Goal: Task Accomplishment & Management: Complete application form

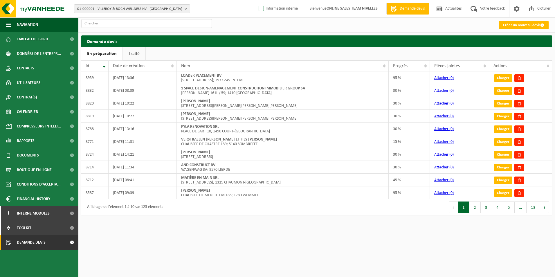
click at [260, 8] on label "Information interne" at bounding box center [277, 8] width 40 height 9
click at [257, 0] on input "Information interne" at bounding box center [256, 0] width 0 height 0
checkbox input "true"
click at [537, 24] on link "Créer un nouveau devis" at bounding box center [524, 25] width 50 height 8
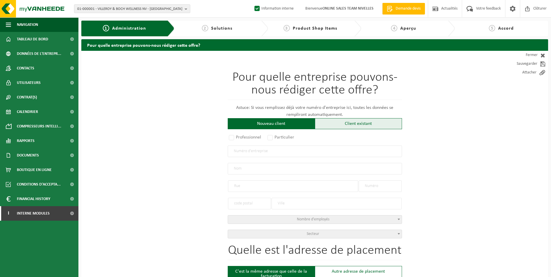
click at [343, 124] on div "Client existant" at bounding box center [358, 123] width 87 height 11
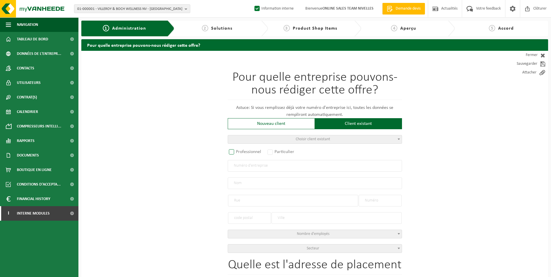
click at [238, 152] on label "Professionnel" at bounding box center [245, 152] width 35 height 8
click at [238, 152] on input "Professionnel" at bounding box center [239, 152] width 4 height 4
radio input "true"
click at [238, 166] on input "text" at bounding box center [315, 166] width 174 height 12
paste input "BE0478 299 872"
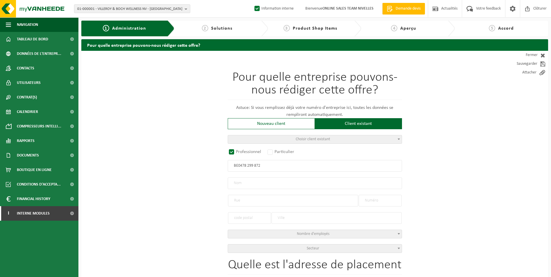
type input "BE0478 299 872"
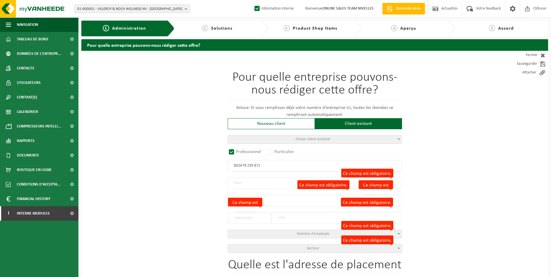
radio input "false"
select select
type input "SABAI SABAI SA"
type input "RUE MARGUERITE BERVOETS"
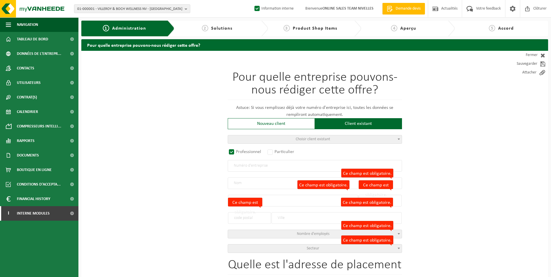
type input "59"
type input "1190"
type input "FOREST"
type input "2373864766"
radio input "true"
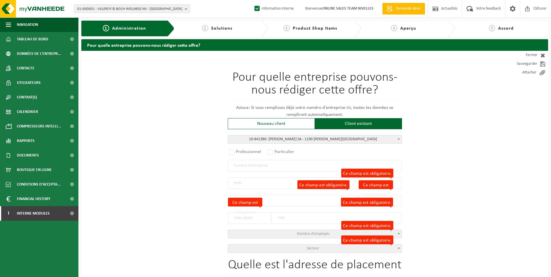
select select "151914"
type input "0478.299.872"
type input "SABAI SABAI SA"
type input "MARGUERITE BERVOETSSTRAAT"
type input "59"
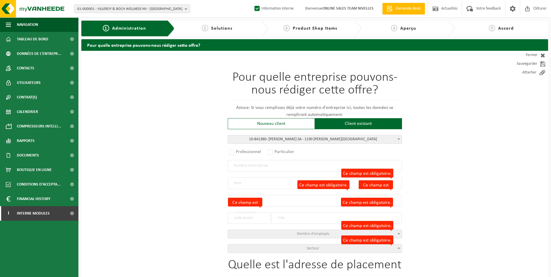
type input "1190"
type input "VORST"
select select "11"
type input "MARGUERITE BERVOETSSTRAAT"
type input "VORST"
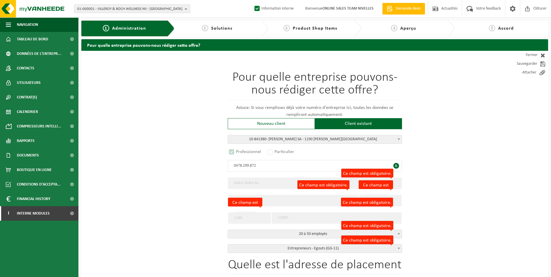
select select "C"
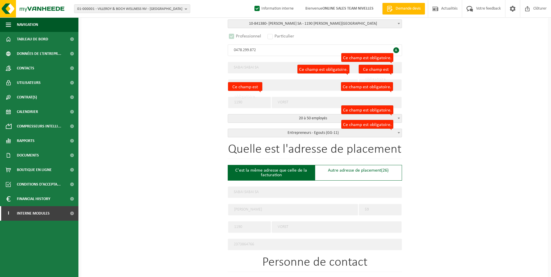
scroll to position [116, 0]
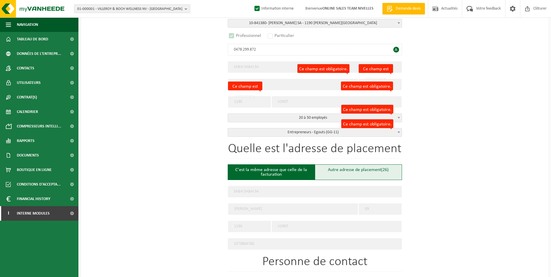
click at [355, 175] on div "Autre adresse de placement (26)" at bounding box center [358, 172] width 87 height 16
type input "Chantier -"
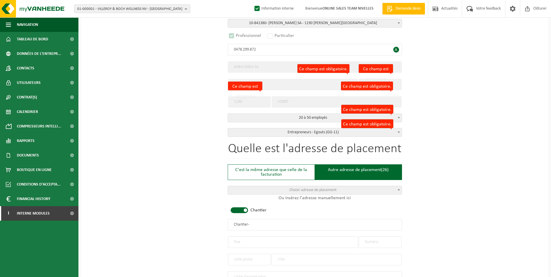
click at [242, 210] on span at bounding box center [238, 210] width 17 height 6
click at [248, 227] on input "text" at bounding box center [315, 225] width 174 height 12
type input "s"
type input "SABAI SABAI SA-WEMMEL"
click at [269, 236] on input "text" at bounding box center [293, 242] width 130 height 12
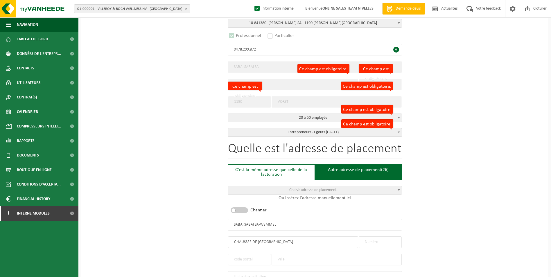
type input "CHAUSSEE DE BRUXELLES"
click at [393, 242] on input "text" at bounding box center [379, 242] width 43 height 12
type input "397"
click at [246, 256] on input "text" at bounding box center [249, 260] width 43 height 12
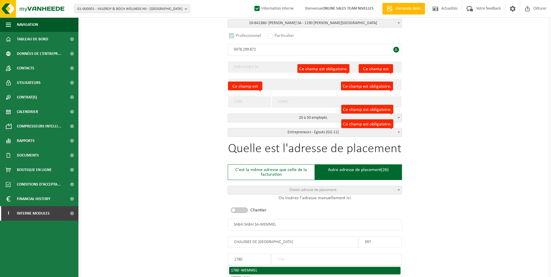
type input "1780"
click at [247, 268] on span "WEMMEL" at bounding box center [249, 270] width 16 height 4
type input "WEMMEL"
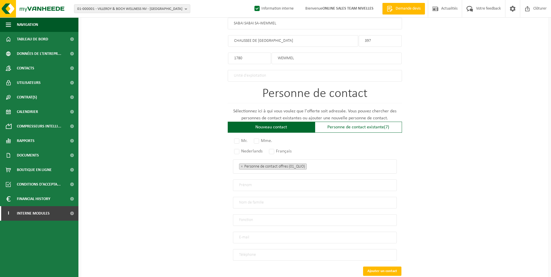
scroll to position [319, 0]
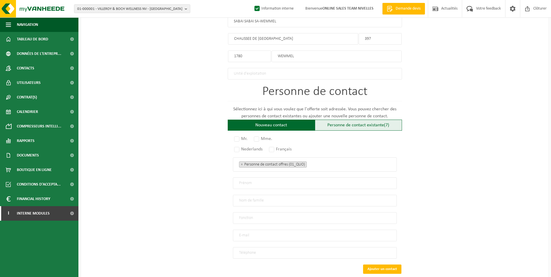
click at [322, 124] on div "Personne de contact existante (7)" at bounding box center [358, 125] width 87 height 11
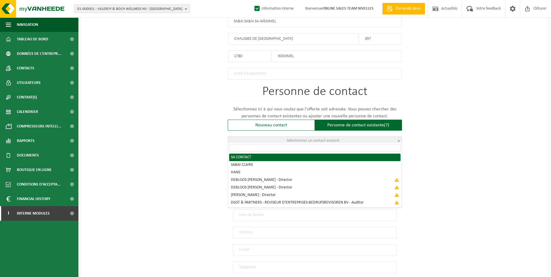
click at [291, 142] on span "Sélectionnez un contact existant" at bounding box center [315, 141] width 174 height 8
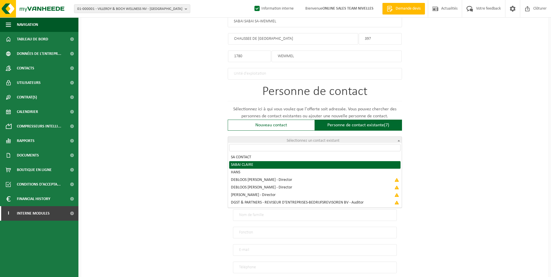
radio input "true"
select select "{"code":"10-964777","firstname":"CLAIRE","surname":"SABAI","gender":"Unknown","…"
select select "01_DIG"
type input "CLAIRE"
type input "SABAI"
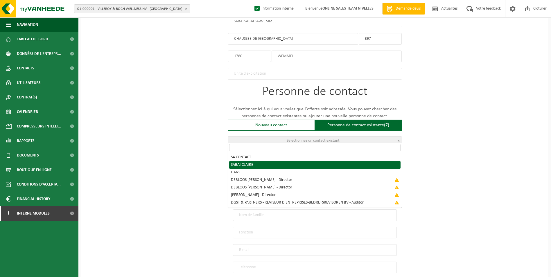
type input "claire@sabaisabai.be"
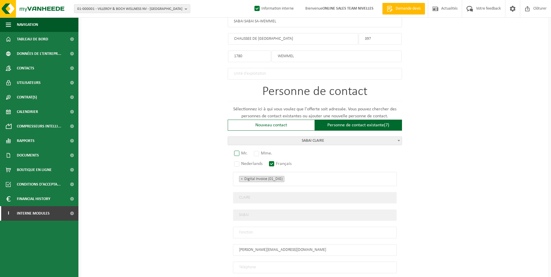
click at [236, 152] on label "Mr." at bounding box center [241, 153] width 16 height 8
radio input "true"
click at [260, 227] on input "text" at bounding box center [315, 233] width 164 height 12
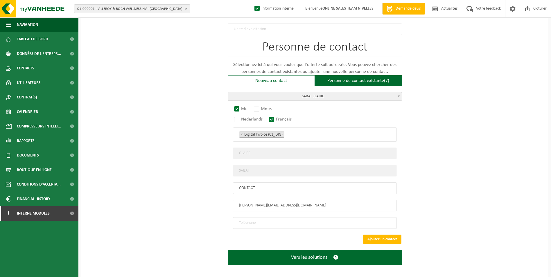
scroll to position [365, 0]
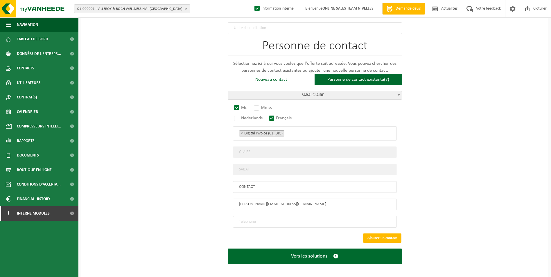
type input "CONTACT"
click at [302, 217] on input "tel" at bounding box center [315, 222] width 164 height 12
type input "+32 471 88 85 15"
click at [382, 235] on button "Ajouter un contact" at bounding box center [382, 237] width 38 height 9
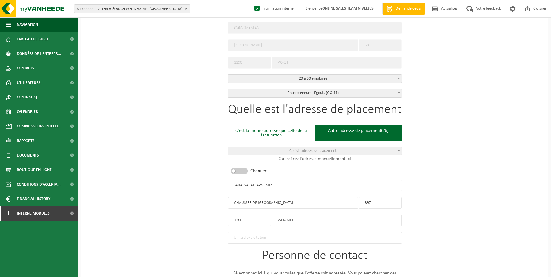
scroll to position [265, 0]
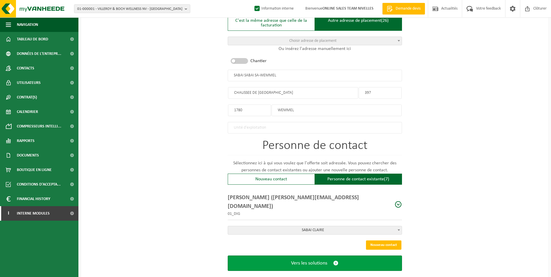
click at [330, 257] on button "Vers les solutions" at bounding box center [315, 262] width 174 height 15
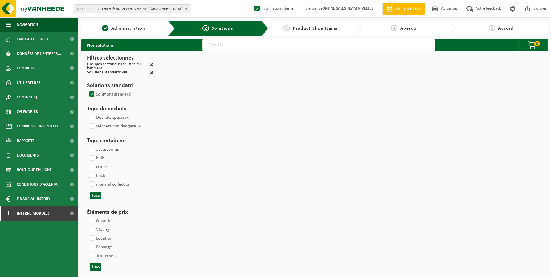
click at [99, 176] on label "hook" at bounding box center [96, 175] width 17 height 9
click at [87, 171] on input "hook" at bounding box center [87, 171] width 0 height 0
checkbox input "true"
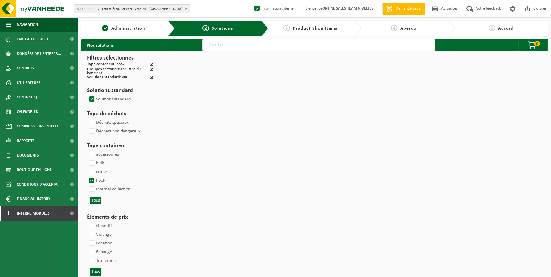
select select
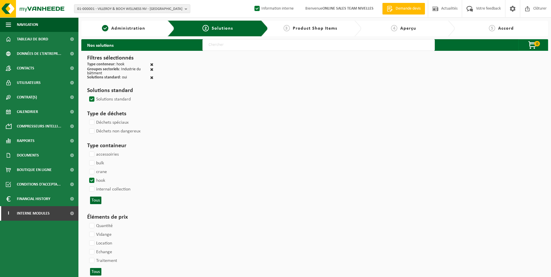
select select
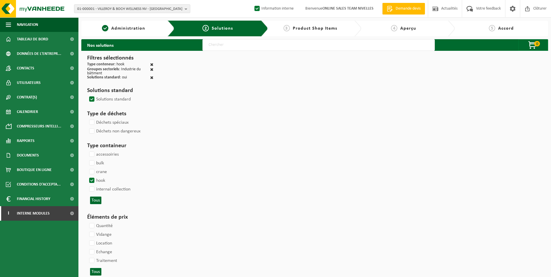
select select
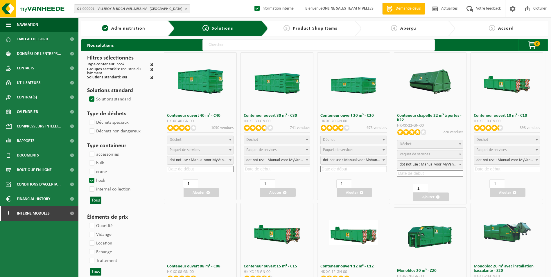
select select
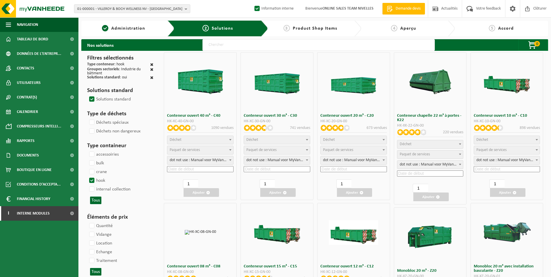
select select "197"
select select
select select "8"
select select
select select "7"
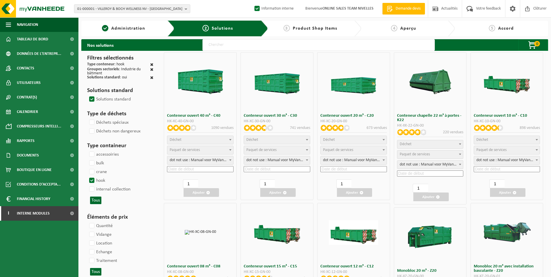
select select
select select "25"
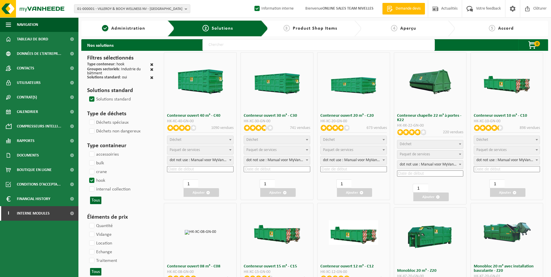
select select "7"
select select "25"
click at [360, 138] on span "Déchet" at bounding box center [353, 140] width 66 height 8
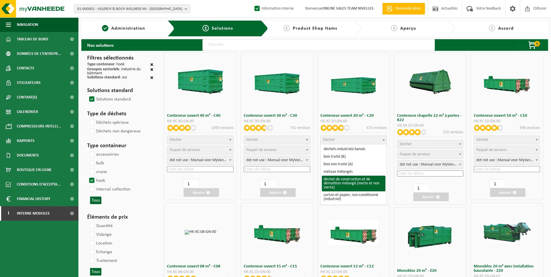
select select "31"
select select
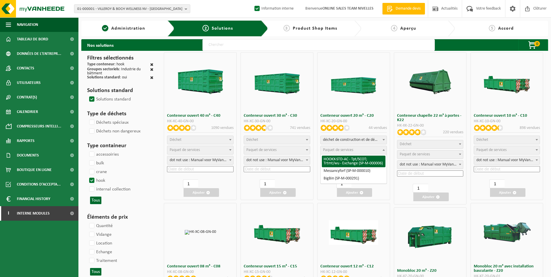
click at [344, 147] on span "Paquet de services" at bounding box center [353, 150] width 66 height 8
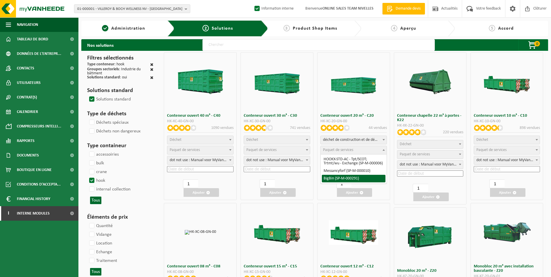
select select "197"
select select "25"
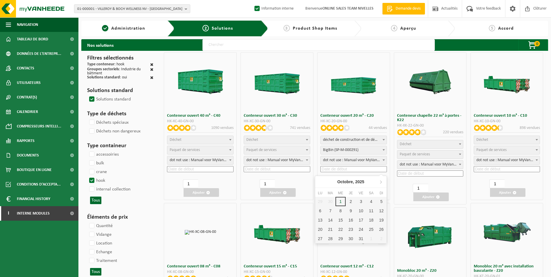
click at [341, 168] on input at bounding box center [353, 169] width 66 height 6
click at [362, 207] on div "10" at bounding box center [361, 210] width 10 height 9
type input "2025-10-10"
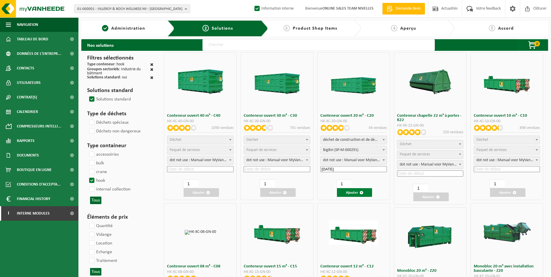
click at [355, 192] on button "Ajouter" at bounding box center [354, 192] width 35 height 9
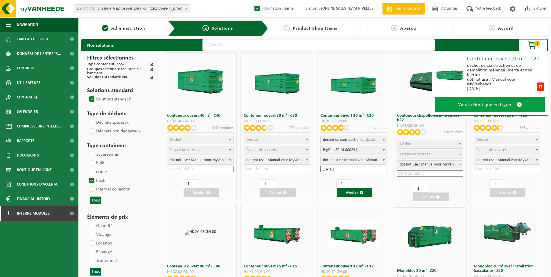
click at [469, 106] on span "Vers la Boutique En Ligne" at bounding box center [484, 105] width 53 height 6
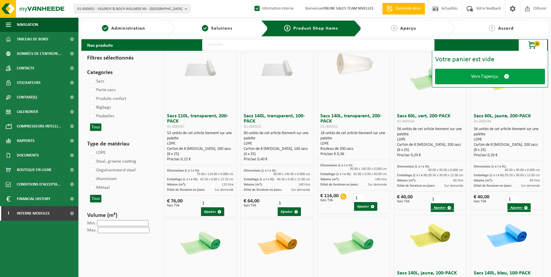
click at [474, 78] on span "Vers l'aperçu" at bounding box center [484, 76] width 27 height 6
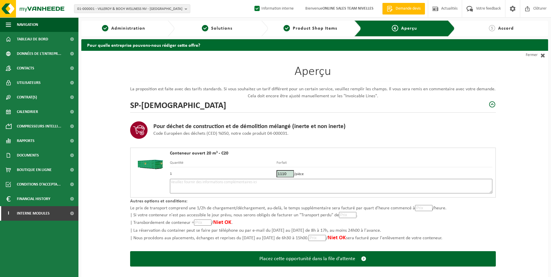
click at [279, 187] on textarea at bounding box center [331, 186] width 322 height 15
type textarea "p"
paste textarea "[PERSON_NAME] 0475 71 67 77"
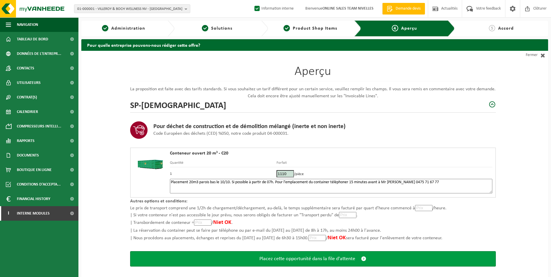
type textarea "Placement 20m3 parois bas le 10/10. Si possible à partir de 07h. Pour l'emplace…"
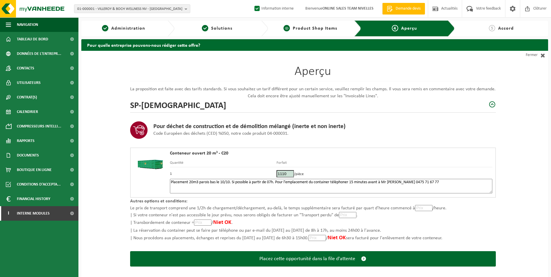
drag, startPoint x: 322, startPoint y: 262, endPoint x: 308, endPoint y: 26, distance: 237.2
click at [322, 262] on button "Placez cette opportunité dans la file d'attente" at bounding box center [312, 258] width 365 height 15
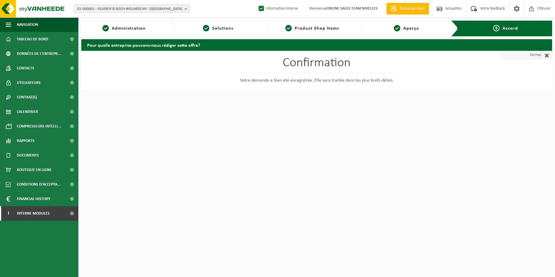
click at [532, 55] on link "Fermer" at bounding box center [526, 55] width 52 height 9
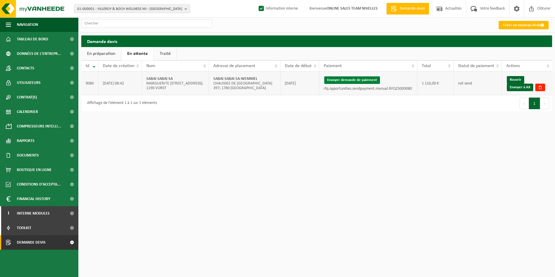
click at [349, 80] on button "Envoyer demande de paiement" at bounding box center [352, 80] width 56 height 8
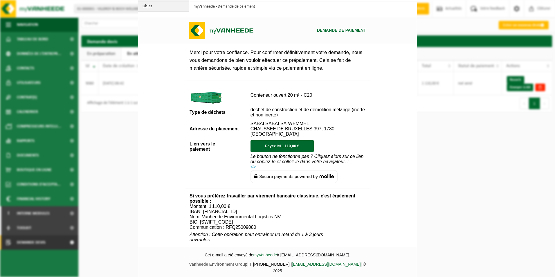
scroll to position [210, 0]
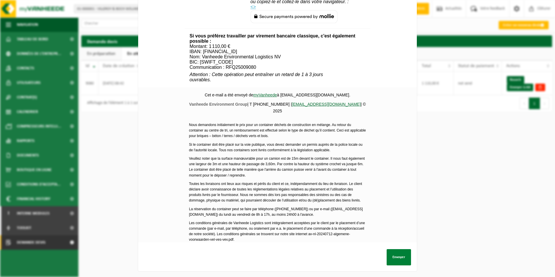
click at [396, 253] on button "Envoyer" at bounding box center [399, 257] width 24 height 16
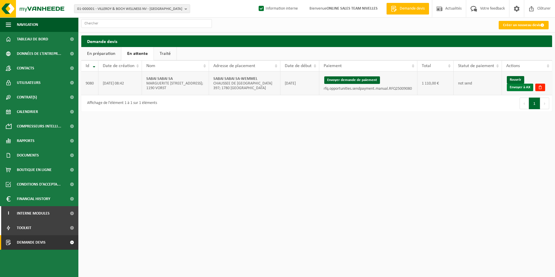
click at [523, 88] on link "Envoyer à AX" at bounding box center [520, 88] width 26 height 8
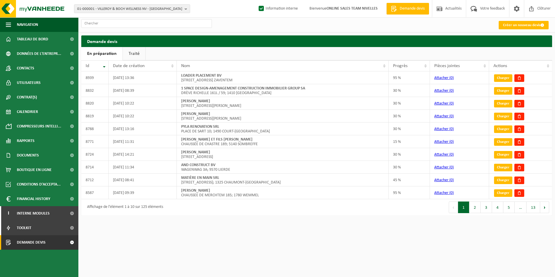
click at [131, 52] on link "Traité" at bounding box center [134, 53] width 23 height 13
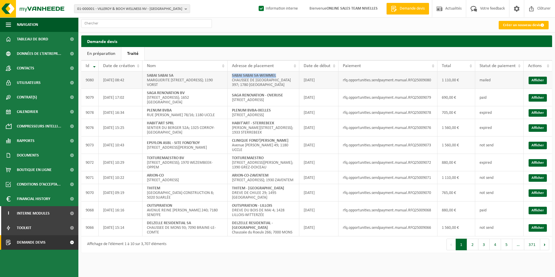
drag, startPoint x: 231, startPoint y: 76, endPoint x: 288, endPoint y: 74, distance: 57.2
click at [288, 74] on td "SABAI SABAI SA-WEMMEL CHAUSSEE DE [GEOGRAPHIC_DATA] 397; 1780 [GEOGRAPHIC_DATA]" at bounding box center [264, 79] width 72 height 17
copy strong "SABAI SABAI SA-WEMMEL"
click at [524, 23] on link "Créer un nouveau devis" at bounding box center [524, 25] width 50 height 8
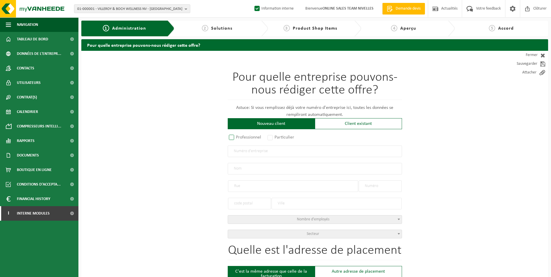
click at [253, 139] on label "Professionnel" at bounding box center [245, 137] width 35 height 8
click at [241, 139] on input "Professionnel" at bounding box center [239, 138] width 4 height 4
radio input "true"
click at [262, 148] on input "text" at bounding box center [315, 151] width 174 height 12
paste input "BE1003818257"
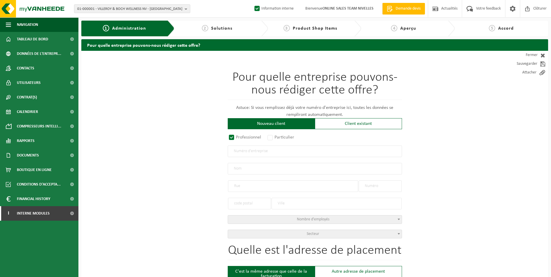
type input "BE1003818257"
radio input "true"
type input "1003818257"
type input "SAM VANEYCK BV"
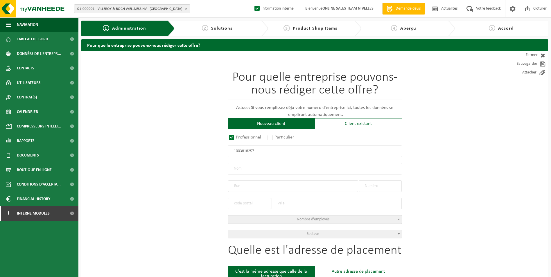
type input "TOMMESTRAAT"
type input "58"
type input "3040"
type input "HULDENBERG"
select select "D"
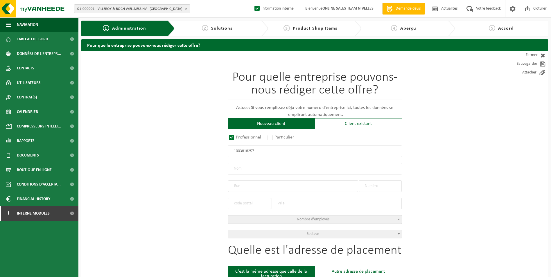
select select "NACE_4312"
type input "SAM VANEYCK BV"
type input "TOMMESTRAAT"
type input "58"
type input "3040"
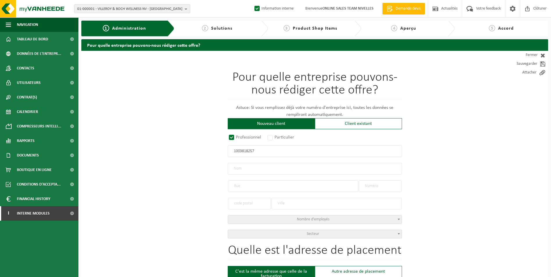
type input "HULDENBERG"
type input "2353361738"
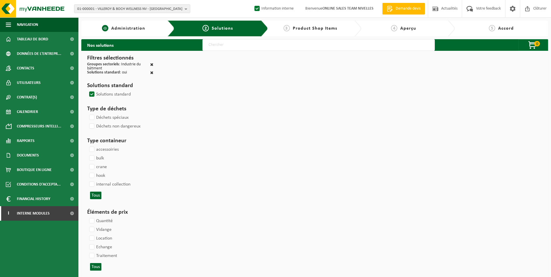
click at [152, 25] on div "1 Administration" at bounding box center [127, 29] width 93 height 16
select select
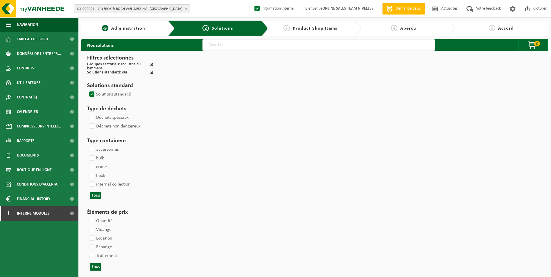
select select
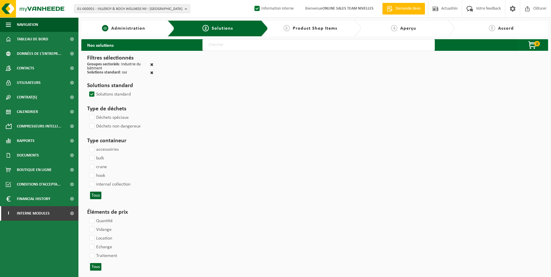
select select
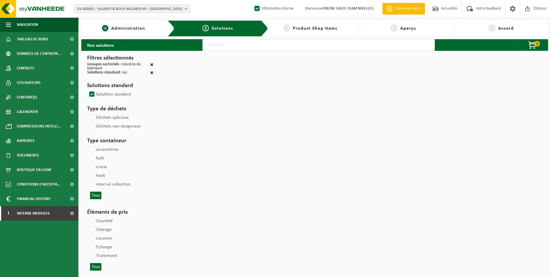
select select
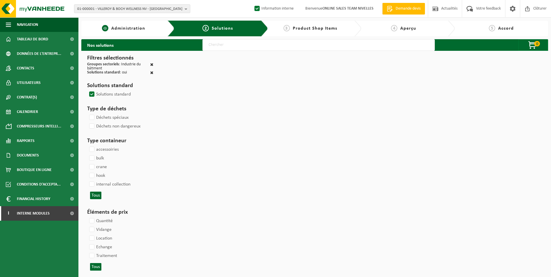
select select
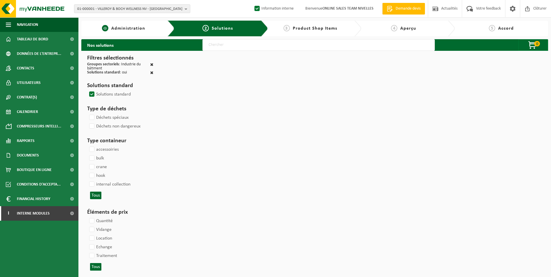
select select
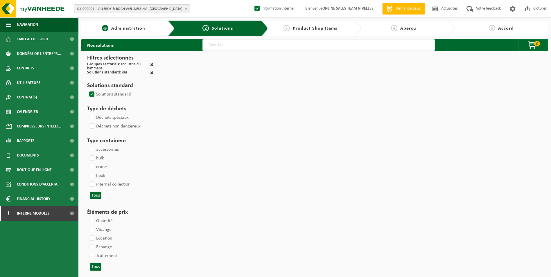
select select
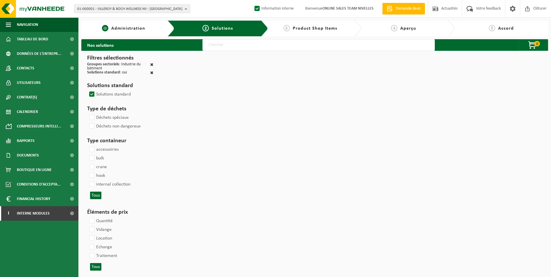
select select
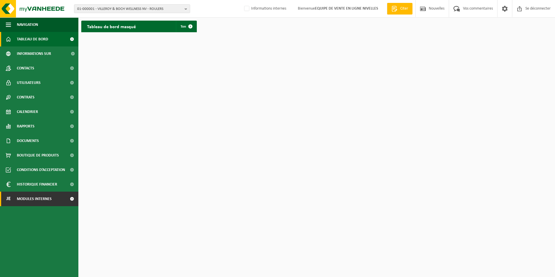
click at [28, 196] on span "Modules internes" at bounding box center [34, 199] width 35 height 15
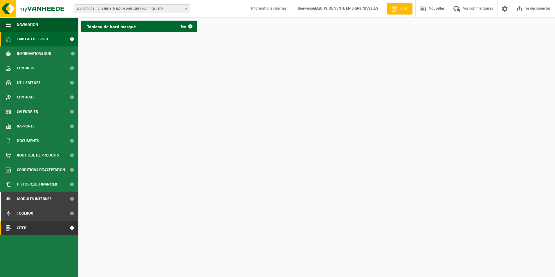
click at [31, 228] on link "Citer" at bounding box center [39, 228] width 78 height 15
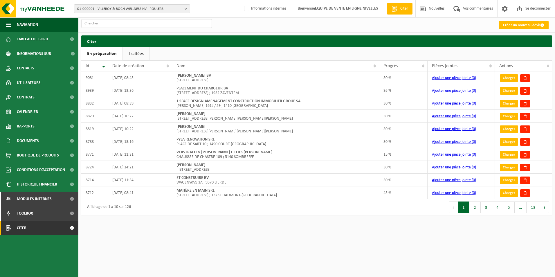
click at [133, 54] on link "Traitées" at bounding box center [136, 53] width 27 height 13
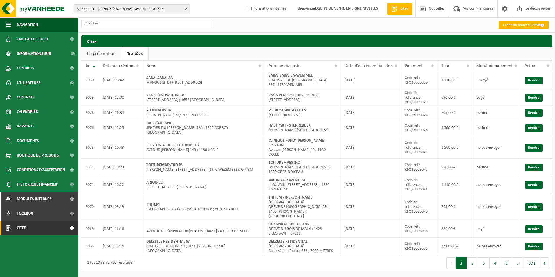
click at [538, 26] on font "Créer un nouveau devis" at bounding box center [521, 25] width 37 height 4
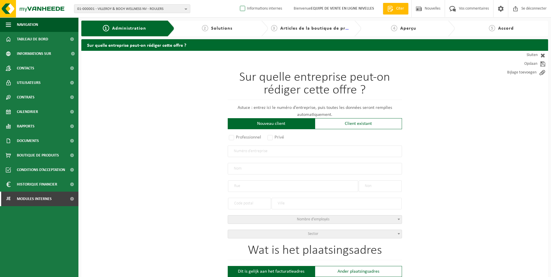
click at [239, 11] on label "Informations internes" at bounding box center [260, 8] width 43 height 9
click at [238, 0] on input "Informations internes" at bounding box center [237, 0] width 0 height 0
checkbox input "true"
click at [230, 138] on label "Professionnel" at bounding box center [245, 137] width 35 height 8
click at [237, 138] on input "Professionnel" at bounding box center [239, 138] width 4 height 4
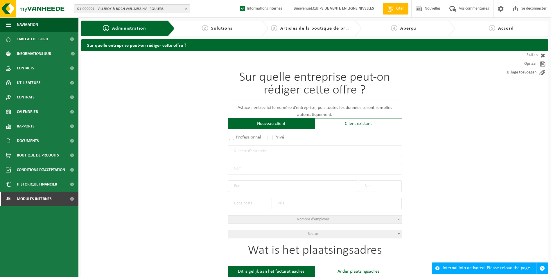
radio input "true"
click at [242, 150] on input "text" at bounding box center [315, 151] width 174 height 12
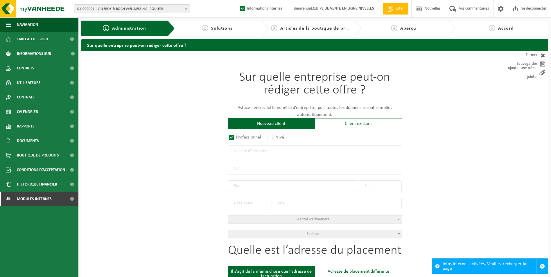
paste input "BE1003818257"
type input "BE1003818257"
radio input "true"
type input "1003818257"
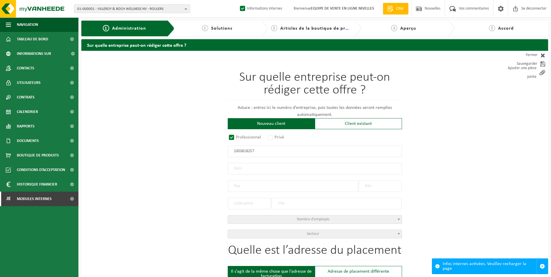
type input "[PERSON_NAME] BV"
type input "TOMMESTRAAT"
type input "58"
type input "3040"
type input "HULDENBERG"
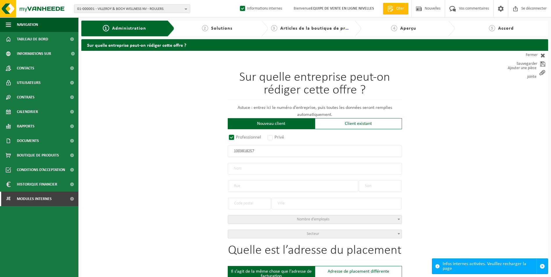
select select "D"
select select "NACE_4312"
type input "[PERSON_NAME] BV"
type input "TOMMESTRAAT"
type input "58"
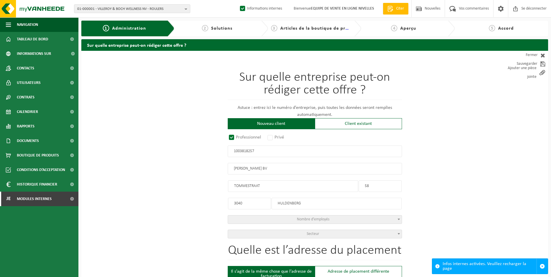
type input "3040"
type input "HULDENBERG"
type input "2353361738"
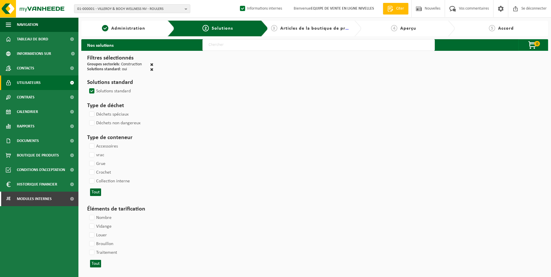
select select
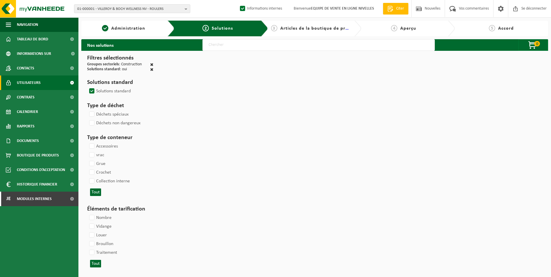
select select
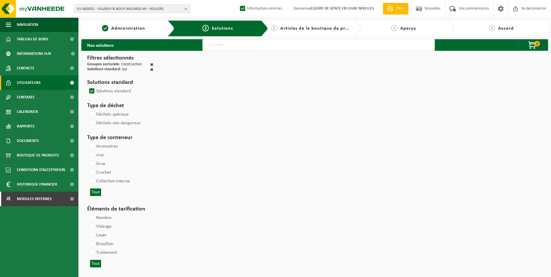
select select
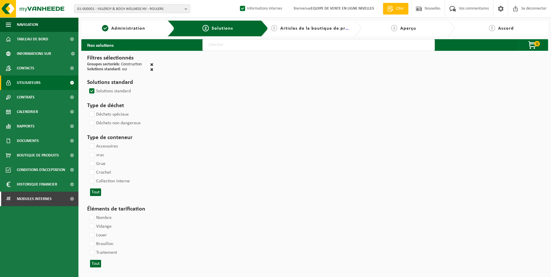
select select
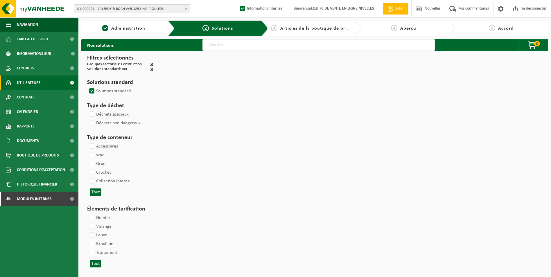
select select
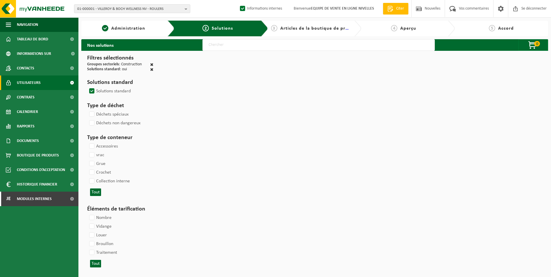
select select
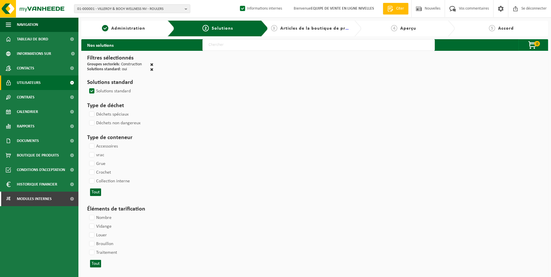
select select
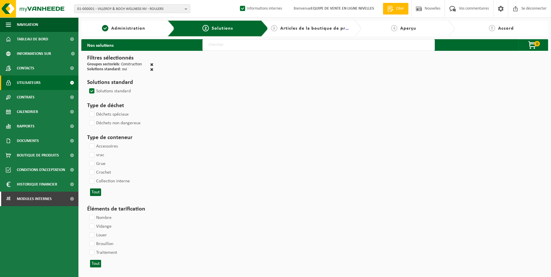
select select
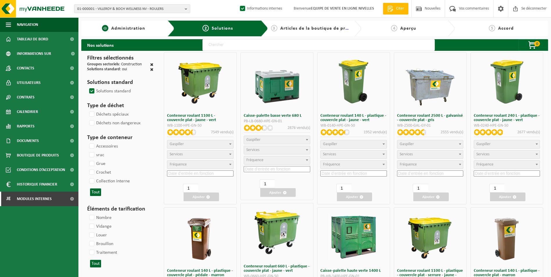
click at [138, 28] on span "Administration" at bounding box center [128, 28] width 34 height 5
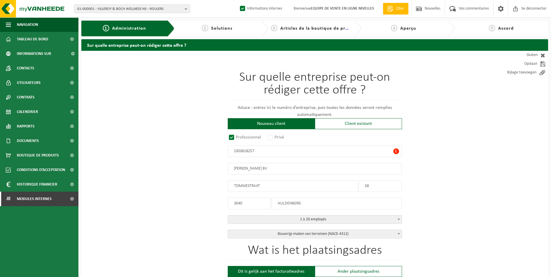
radio input "true"
type input "1003818257"
type input "SAM VANEYCK BV"
type input "TOMMESTRAAT"
type input "58"
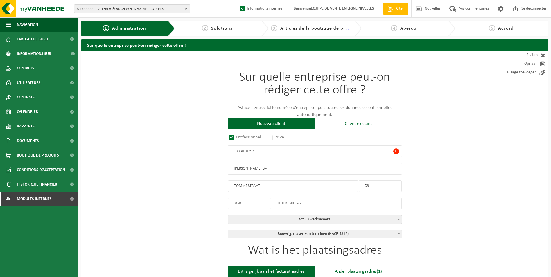
type input "3040"
type input "HULDENBERG"
select select "D"
select select "NACE_4312"
select select
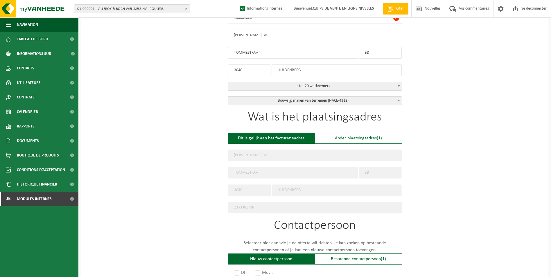
scroll to position [145, 0]
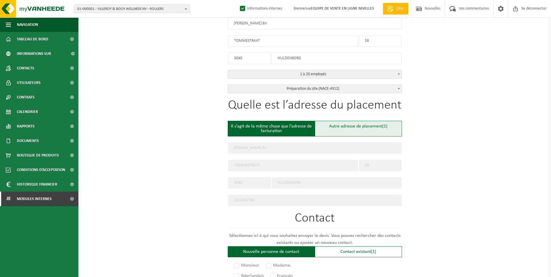
click at [340, 125] on div "Autre adresse de placement (1)" at bounding box center [358, 129] width 87 height 16
type input "Werf -"
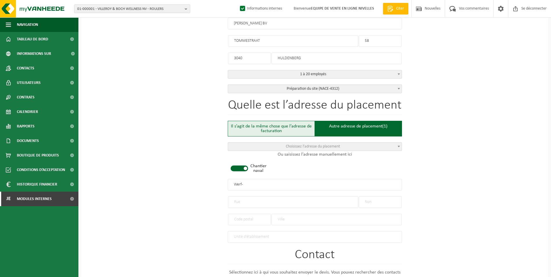
click at [277, 129] on div "Il s’agit de la même chose que l’adresse de facturation" at bounding box center [271, 129] width 87 height 16
type input "[PERSON_NAME] BV"
type input "TOMMESTRAAT"
type input "58"
type input "3040"
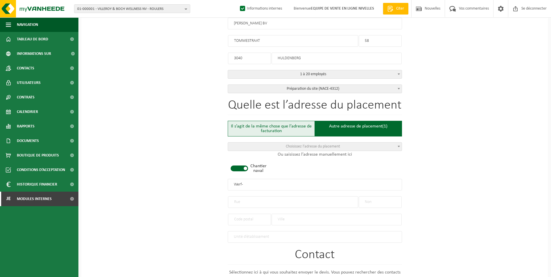
type input "HULDENBERG"
type input "2353361738"
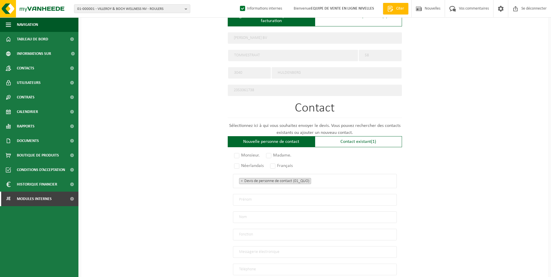
scroll to position [261, 0]
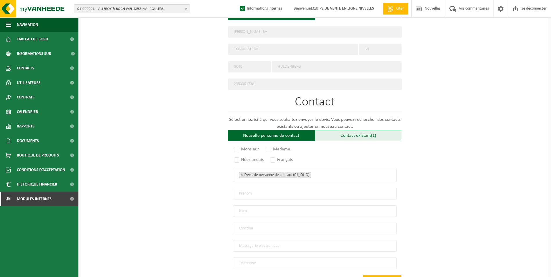
click at [356, 135] on div "Contact existant (1)" at bounding box center [358, 135] width 87 height 11
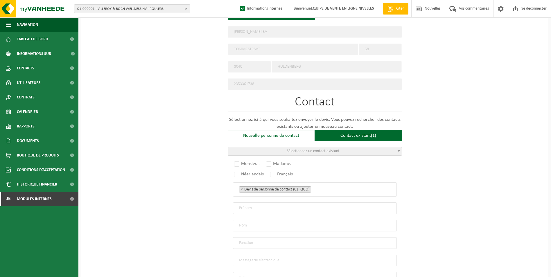
click at [330, 147] on span "Sélectionnez un contact existant" at bounding box center [315, 151] width 174 height 8
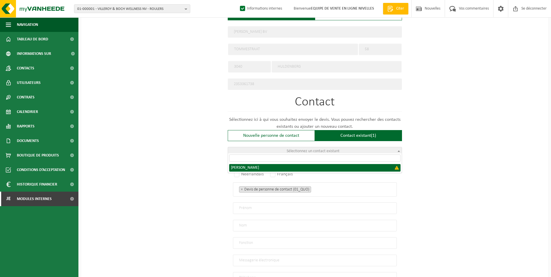
select select "{"code":"","firstname":"SAM JOEL RITA","surname":"VANEYCK","gender":"Unknown","…"
type input "SAM JOEL RITA"
type input "VANEYCK"
type input "Director"
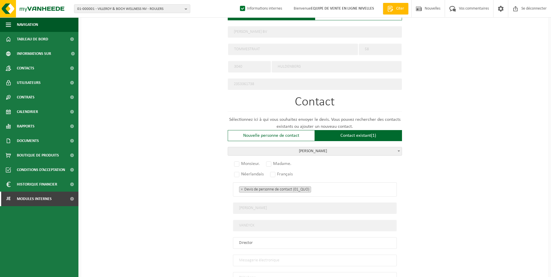
scroll to position [290, 0]
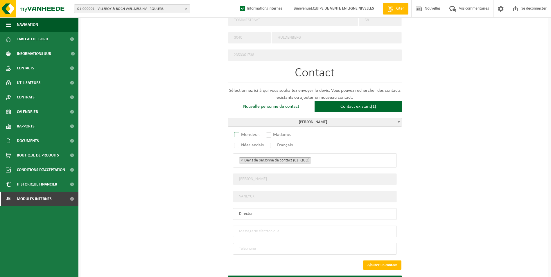
click at [239, 132] on label "Monsieur." at bounding box center [247, 135] width 28 height 8
radio input "true"
click at [274, 145] on label "Français" at bounding box center [282, 145] width 26 height 8
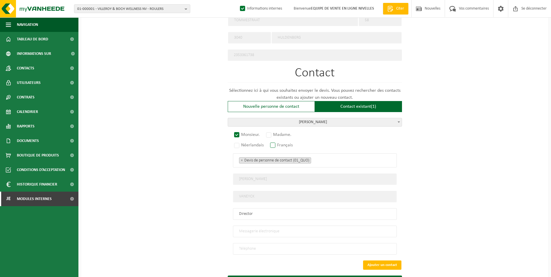
radio input "true"
click at [325, 159] on ul "× Devis de personne de contact (01_QUO)" at bounding box center [314, 160] width 151 height 8
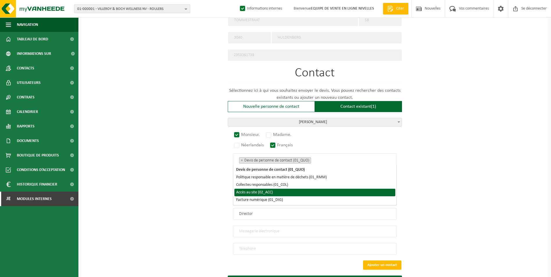
click at [305, 190] on li "Accès au site (02_ACC)" at bounding box center [314, 193] width 161 height 8
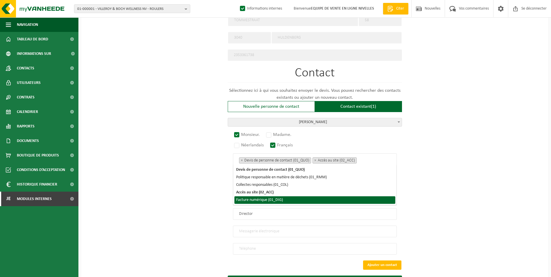
click at [288, 199] on li "Facture numérique (01_DIG)" at bounding box center [314, 200] width 161 height 8
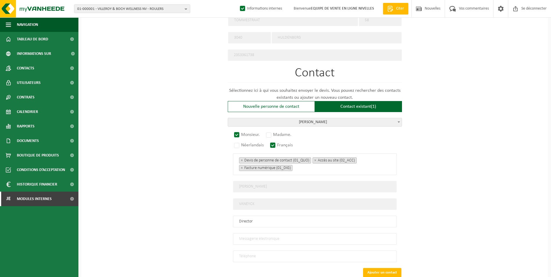
click at [434, 221] on div "Sur quelle entreprise peut-on rédiger cette offre ? Astuce : entrez ici le numé…" at bounding box center [314, 37] width 466 height 552
click at [283, 239] on input "email" at bounding box center [315, 239] width 164 height 12
paste input "Samvaneyck@hotmail.com"
type input "Samvaneyck@hotmail.com"
click at [255, 255] on input "tel" at bounding box center [315, 256] width 164 height 12
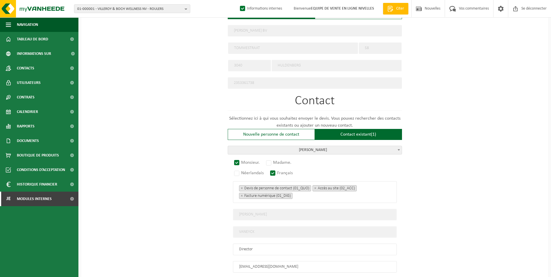
scroll to position [325, 0]
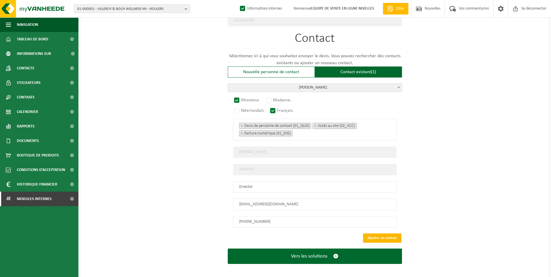
type input "+32 475 98 31 85"
click at [378, 235] on button "Ajouter un contact" at bounding box center [382, 237] width 38 height 9
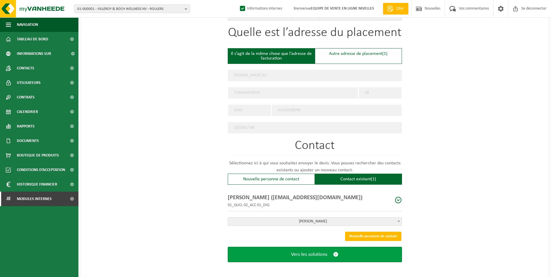
click at [315, 254] on span "Vers les solutions" at bounding box center [309, 254] width 36 height 6
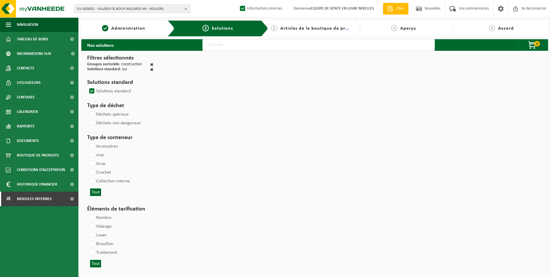
select select
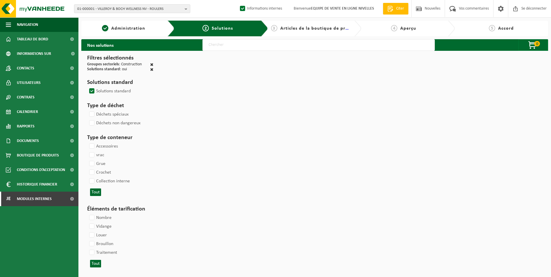
select select
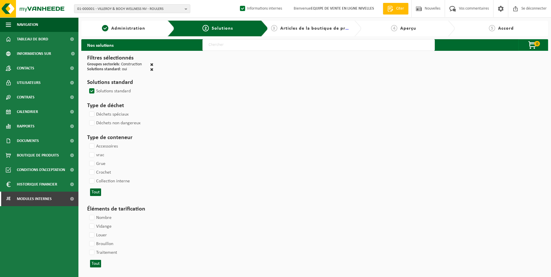
select select
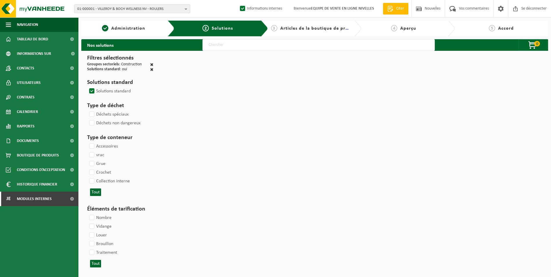
select select
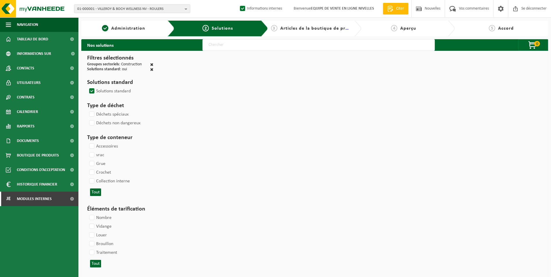
select select
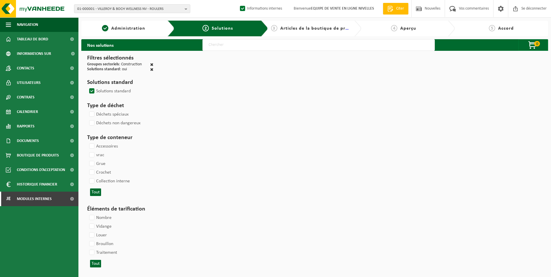
select select
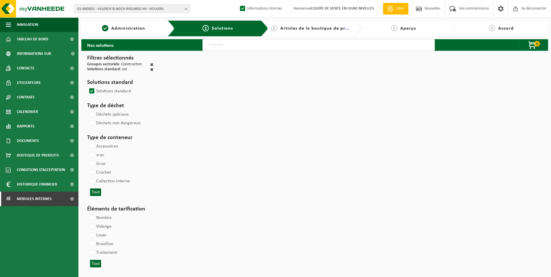
select select
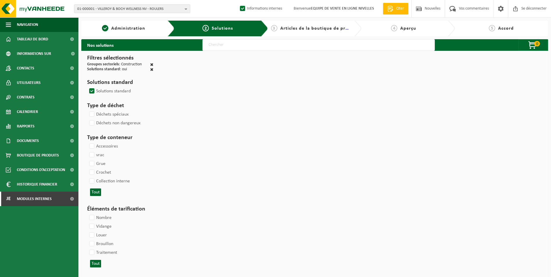
select select
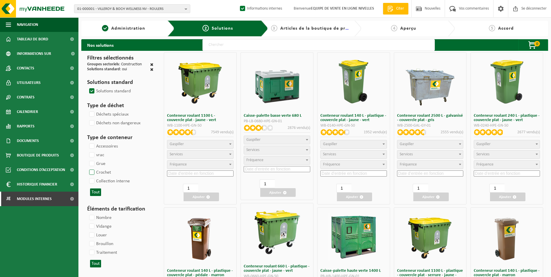
click at [93, 172] on label "Crochet" at bounding box center [99, 172] width 23 height 9
click at [87, 168] on input "Crochet" at bounding box center [87, 168] width 0 height 0
checkbox input "true"
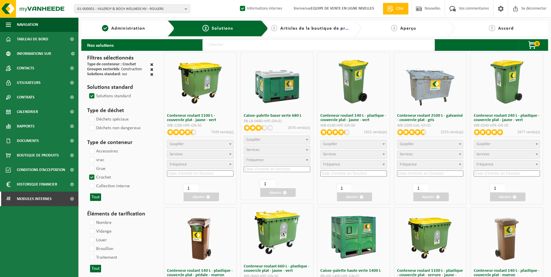
select select
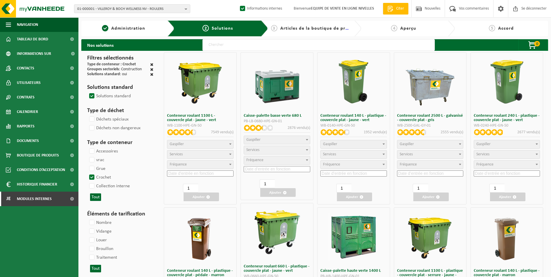
select select
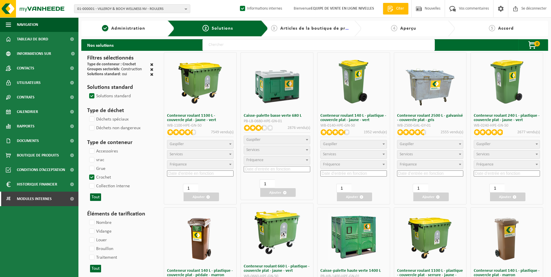
select select
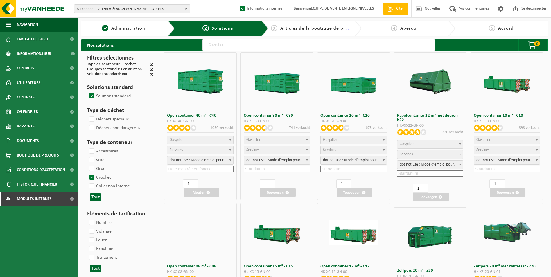
select select
select select "25"
select select "197"
select select "25"
select select "8"
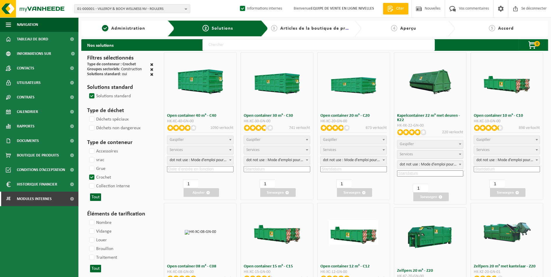
select select "25"
select select "7"
select select "25"
select select "7"
select select "25"
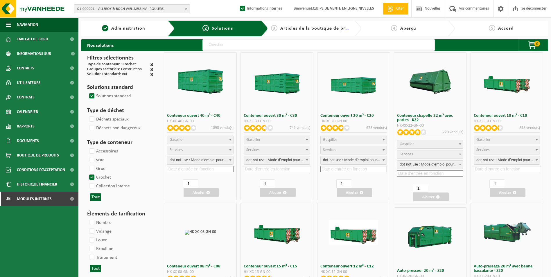
click at [281, 141] on span "Gaspiller" at bounding box center [277, 140] width 66 height 8
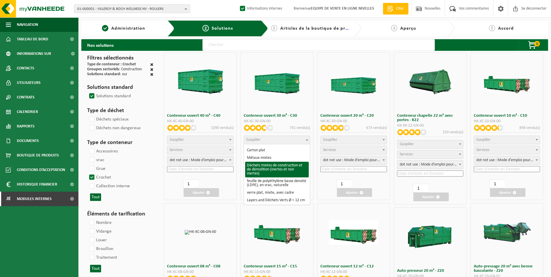
select select "31"
select select
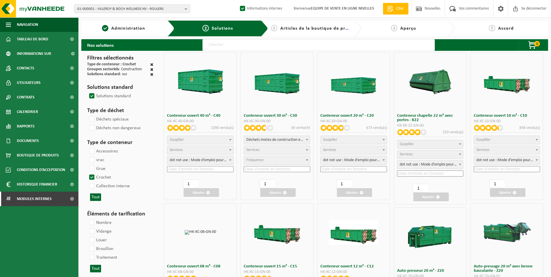
select select "197"
select select "25"
click at [271, 168] on input at bounding box center [276, 169] width 66 height 6
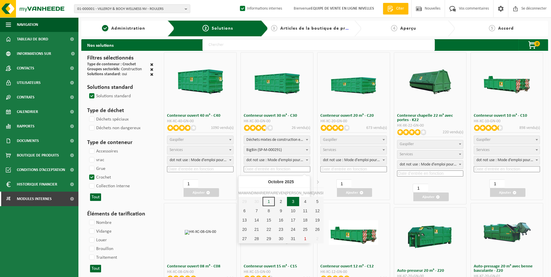
click at [287, 202] on div "3" at bounding box center [293, 201] width 12 height 9
type input "2025-10-03"
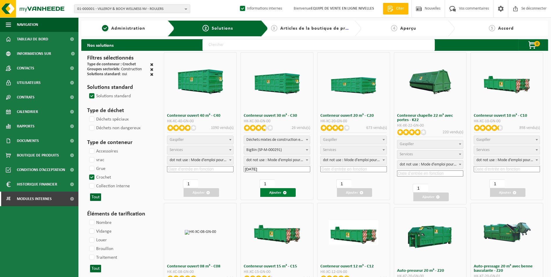
click at [279, 193] on font "Ajouter" at bounding box center [275, 193] width 12 height 4
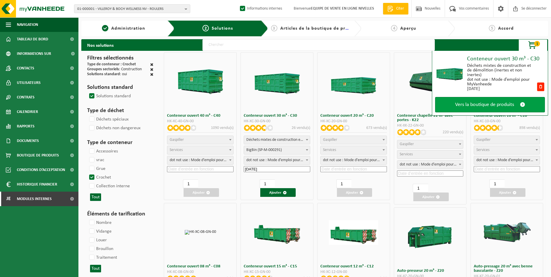
click at [465, 104] on span "Vers la boutique de produits" at bounding box center [484, 105] width 59 height 6
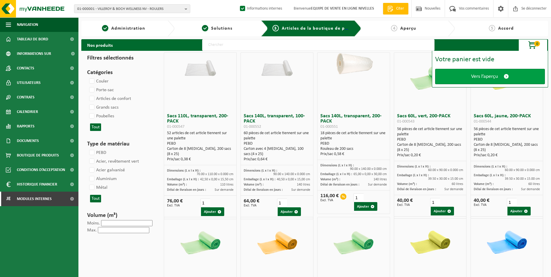
click at [471, 76] on span "Vers l’aperçu" at bounding box center [484, 76] width 27 height 6
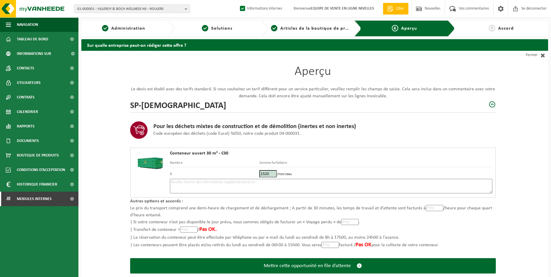
click at [231, 190] on textarea at bounding box center [331, 186] width 322 height 15
click at [269, 174] on input "1520" at bounding box center [267, 173] width 17 height 7
type input "1494"
click at [291, 177] on td "1494 /morceau" at bounding box center [375, 173] width 233 height 12
click at [285, 184] on textarea at bounding box center [331, 186] width 322 height 15
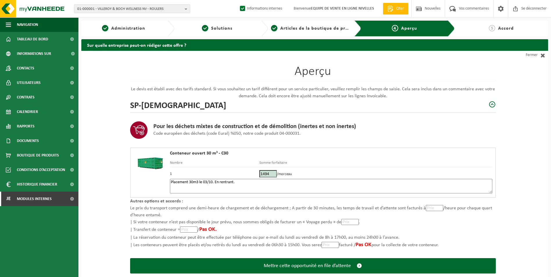
click at [239, 185] on textarea "Placement 30m3 le 03/10. En rentrant." at bounding box center [331, 186] width 322 height 15
paste textarea "Au croisement Breekstraat – [GEOGRAPHIC_DATA] et ridderstraat a [GEOGRAPHIC_DAT…"
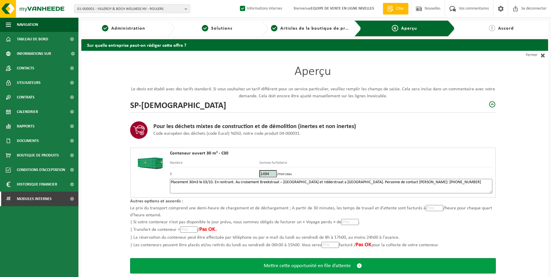
type textarea "Placement 30m3 le 03/10. En rentrant. Au croisement Breekstraat – [GEOGRAPHIC_D…"
click at [320, 264] on span "Mettre cette opportunité en file d’attente" at bounding box center [307, 266] width 87 height 6
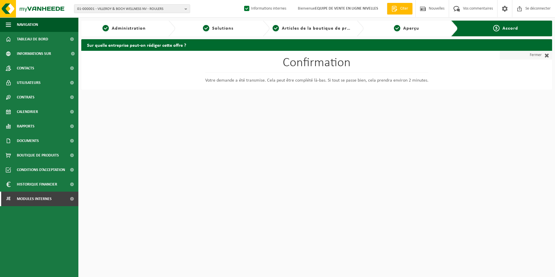
click at [534, 53] on font "Fermer" at bounding box center [536, 55] width 12 height 9
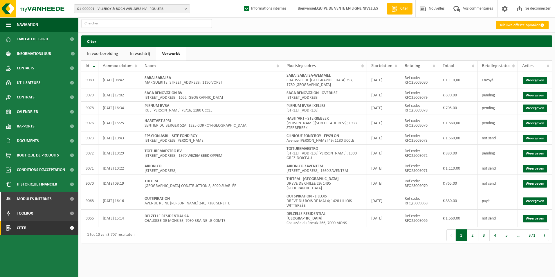
click at [147, 54] on link "In wachtrij" at bounding box center [140, 53] width 32 height 13
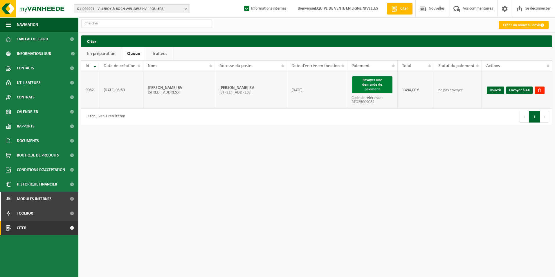
click at [367, 82] on button "Envoyer une demande de paiement" at bounding box center [372, 84] width 40 height 17
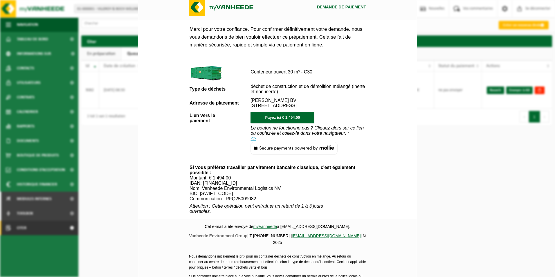
scroll to position [210, 0]
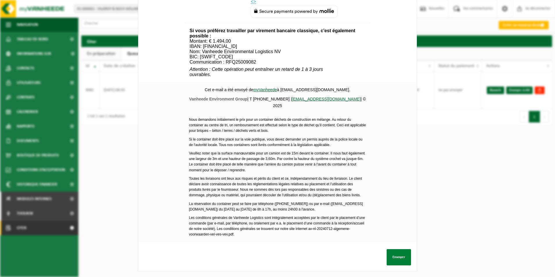
click at [396, 252] on button "Envoyer" at bounding box center [399, 257] width 24 height 16
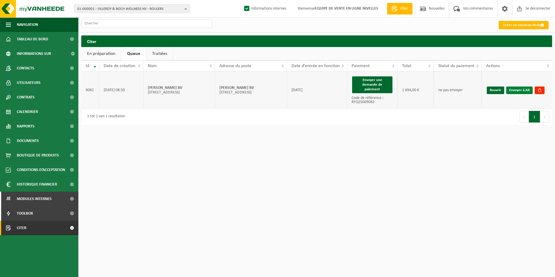
click at [517, 91] on link "Envoyer à AX" at bounding box center [519, 90] width 26 height 8
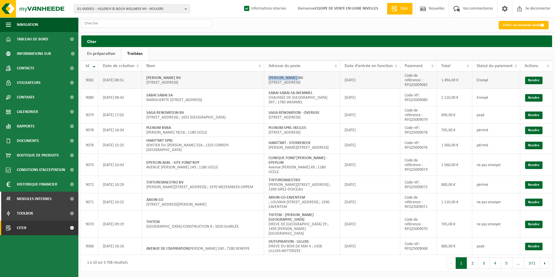
drag, startPoint x: 265, startPoint y: 79, endPoint x: 326, endPoint y: 80, distance: 61.5
click at [326, 80] on td "[PERSON_NAME] BV [STREET_ADDRESS]" at bounding box center [302, 79] width 76 height 17
copy strong "[PERSON_NAME] BV"
